Goal: Task Accomplishment & Management: Use online tool/utility

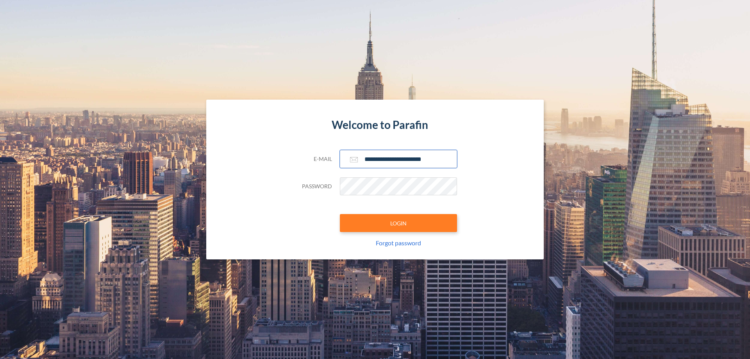
type input "**********"
click at [398, 223] on button "LOGIN" at bounding box center [398, 223] width 117 height 18
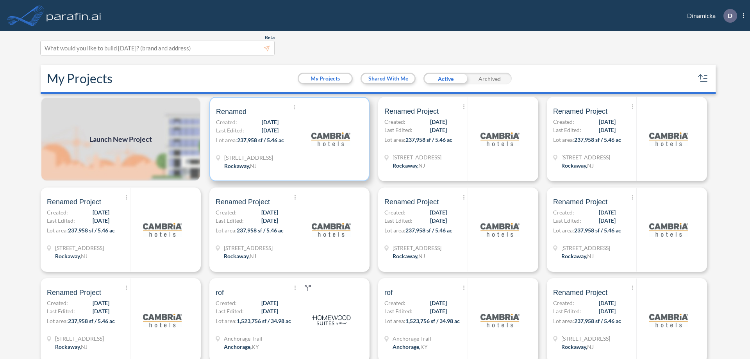
scroll to position [2, 0]
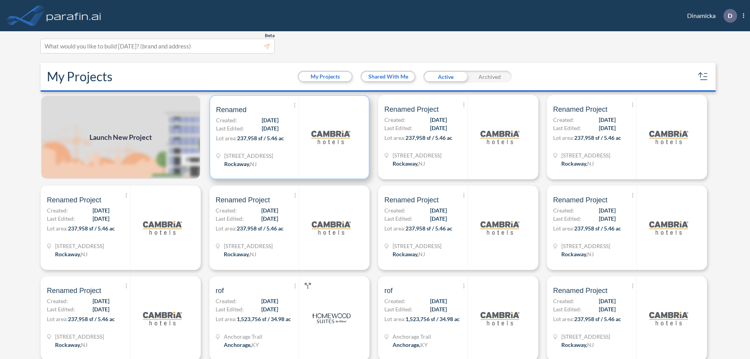
click at [288, 137] on p "Lot area: 237,958 sf / 5.46 ac" at bounding box center [257, 139] width 83 height 11
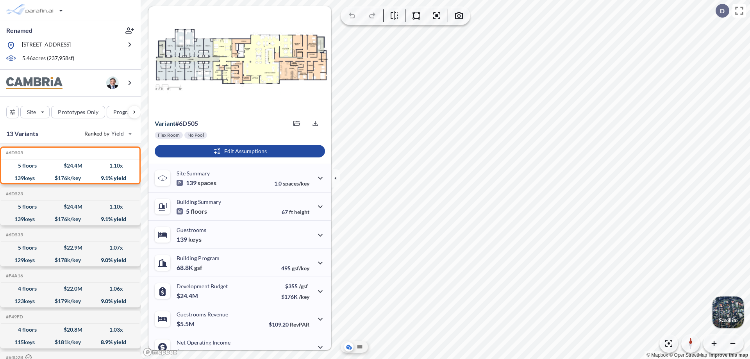
scroll to position [39, 0]
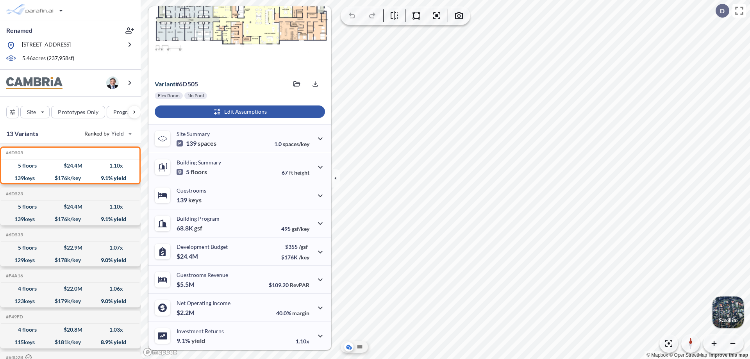
click at [239, 112] on div "button" at bounding box center [240, 111] width 170 height 13
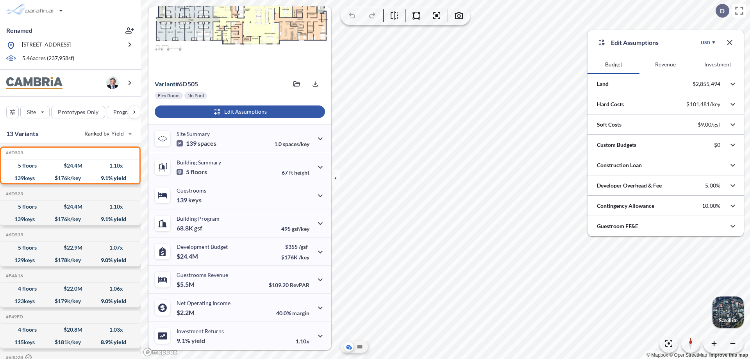
click at [665, 64] on button "Revenue" at bounding box center [665, 64] width 52 height 19
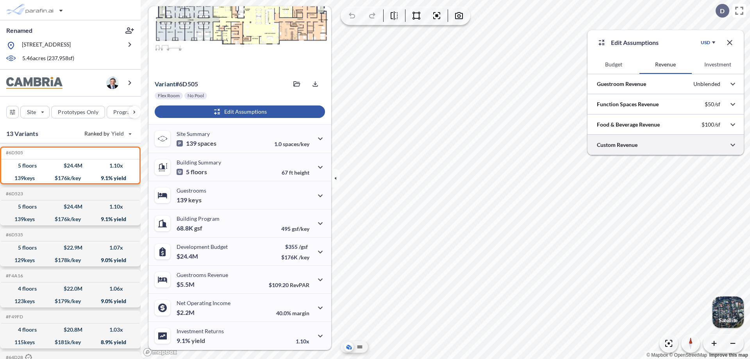
click at [666, 145] on div at bounding box center [666, 145] width 156 height 20
